Goal: Transaction & Acquisition: Purchase product/service

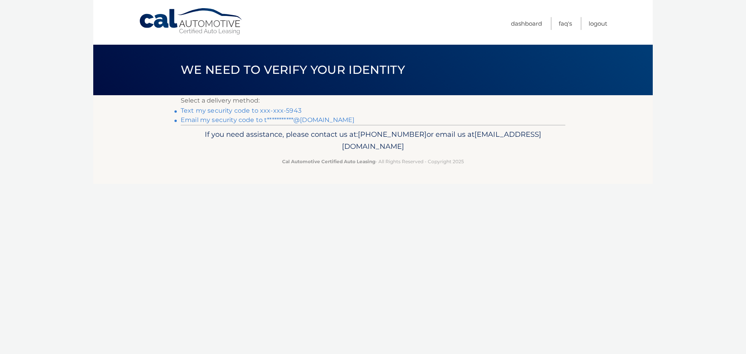
click at [239, 111] on link "Text my security code to xxx-xxx-5943" at bounding box center [241, 110] width 121 height 7
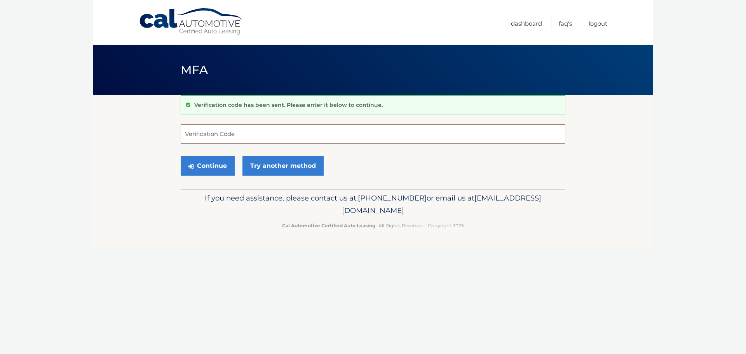
click at [234, 133] on input "Verification Code" at bounding box center [373, 133] width 385 height 19
type input "075208"
click at [181, 156] on button "Continue" at bounding box center [208, 165] width 54 height 19
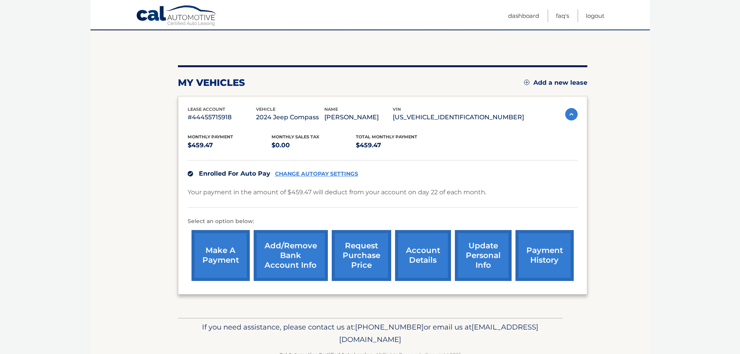
scroll to position [78, 0]
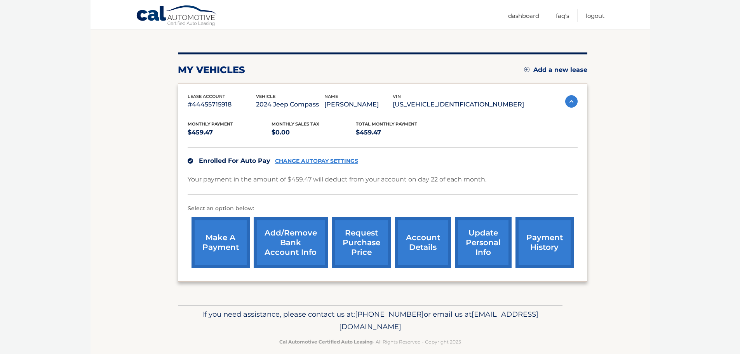
click at [212, 247] on link "make a payment" at bounding box center [221, 242] width 58 height 51
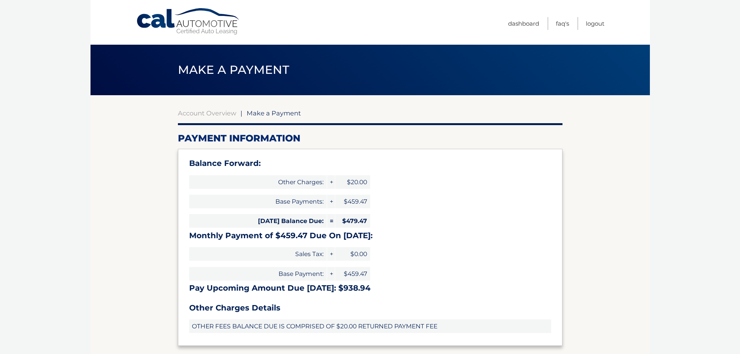
select select "ZjFiYTRjODQtODYzMy00ZTlmLWFkODAtOTI1M2RmMzcwYWY1"
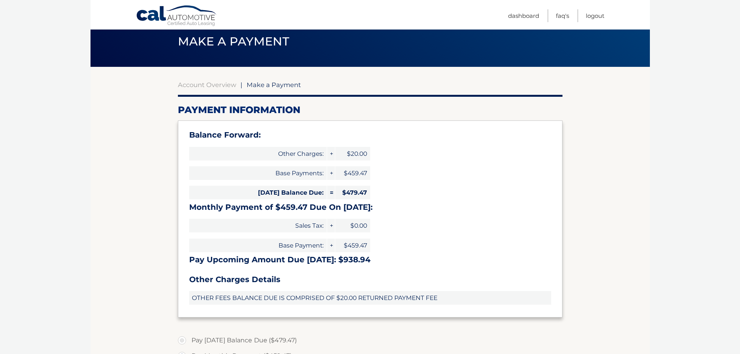
scroll to position [117, 0]
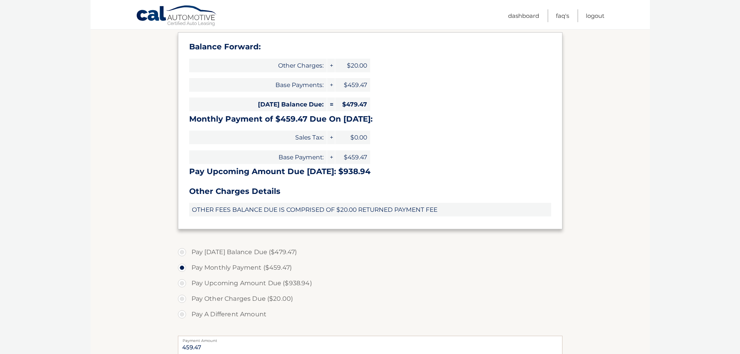
click at [244, 254] on label "Pay Today's Balance Due ($479.47)" at bounding box center [370, 252] width 385 height 16
click at [189, 254] on input "Pay Today's Balance Due ($479.47)" at bounding box center [185, 250] width 8 height 12
radio input "true"
type input "479.47"
click at [242, 252] on label "Pay Today's Balance Due ($479.47)" at bounding box center [370, 252] width 385 height 16
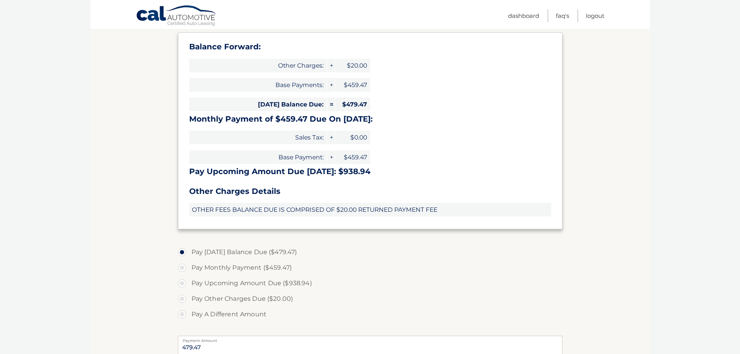
click at [189, 252] on input "Pay Today's Balance Due ($479.47)" at bounding box center [185, 250] width 8 height 12
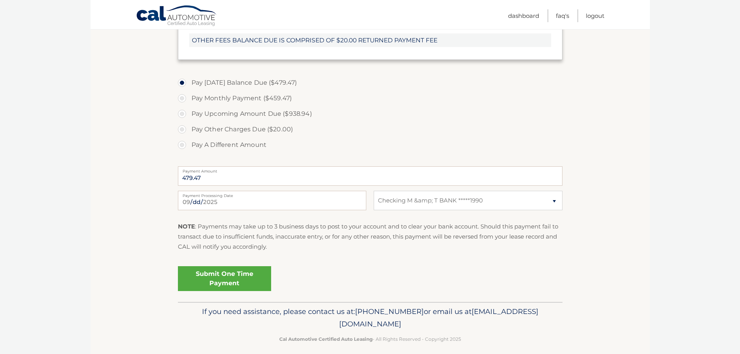
scroll to position [293, 0]
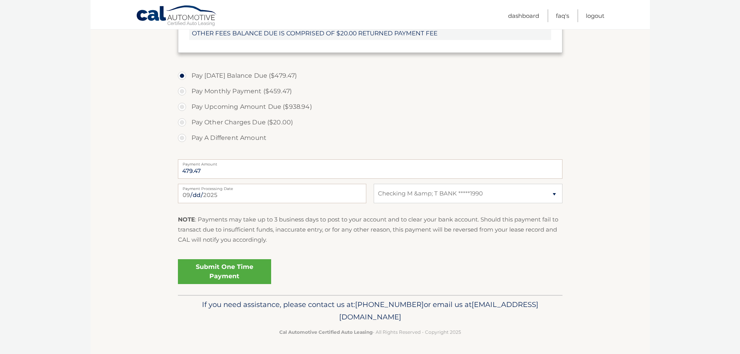
click at [222, 273] on link "Submit One Time Payment" at bounding box center [224, 271] width 93 height 25
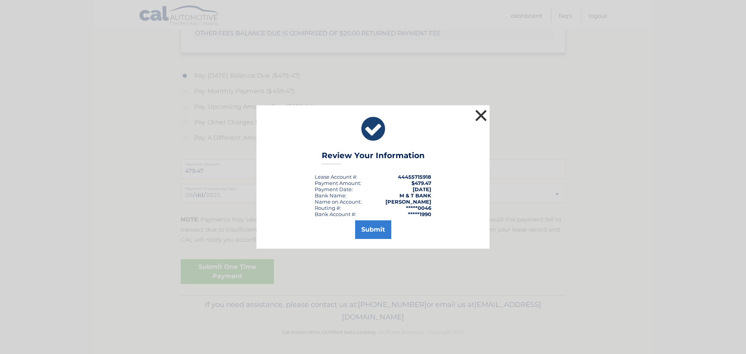
click at [482, 111] on button "×" at bounding box center [481, 116] width 16 height 16
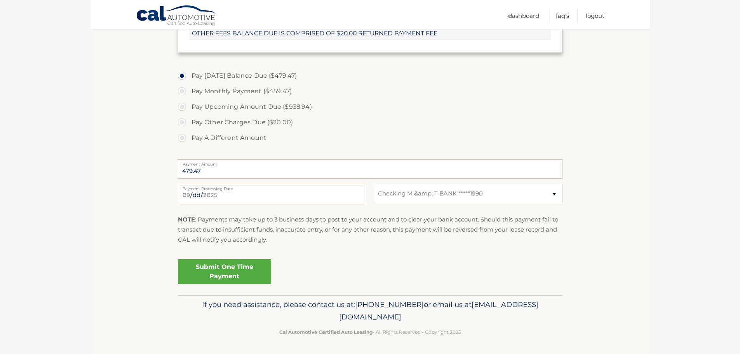
click at [226, 273] on link "Submit One Time Payment" at bounding box center [224, 271] width 93 height 25
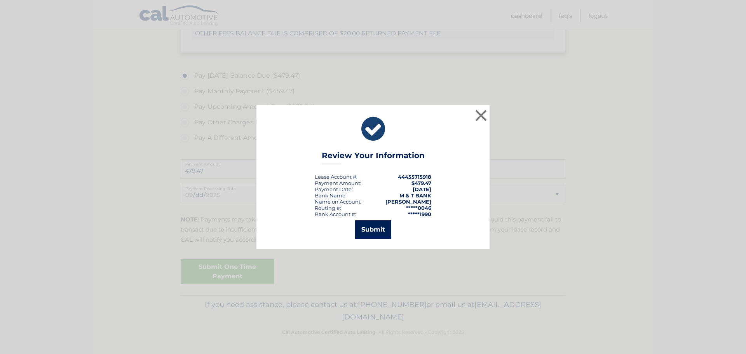
click at [371, 233] on button "Submit" at bounding box center [373, 229] width 36 height 19
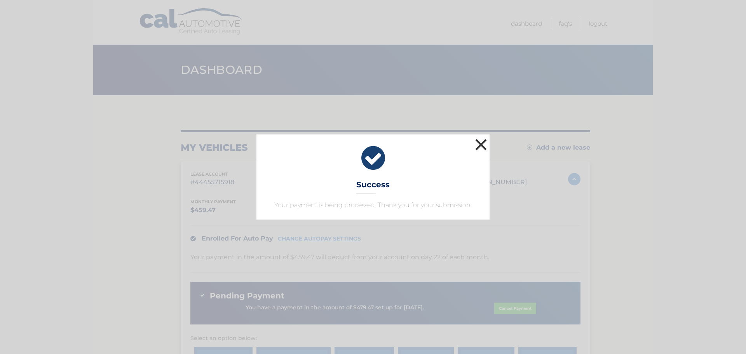
click at [481, 144] on button "×" at bounding box center [481, 145] width 16 height 16
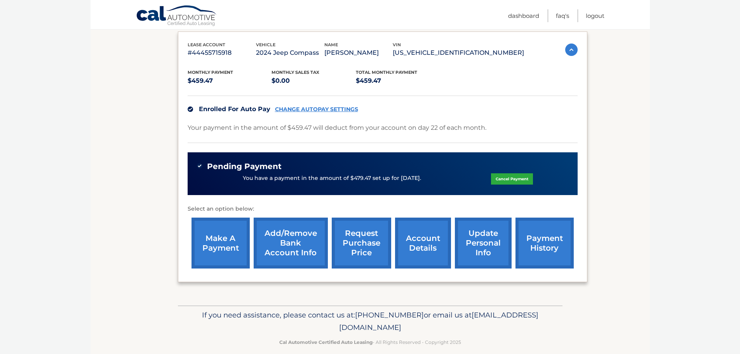
scroll to position [140, 0]
